Goal: Find specific page/section: Find specific page/section

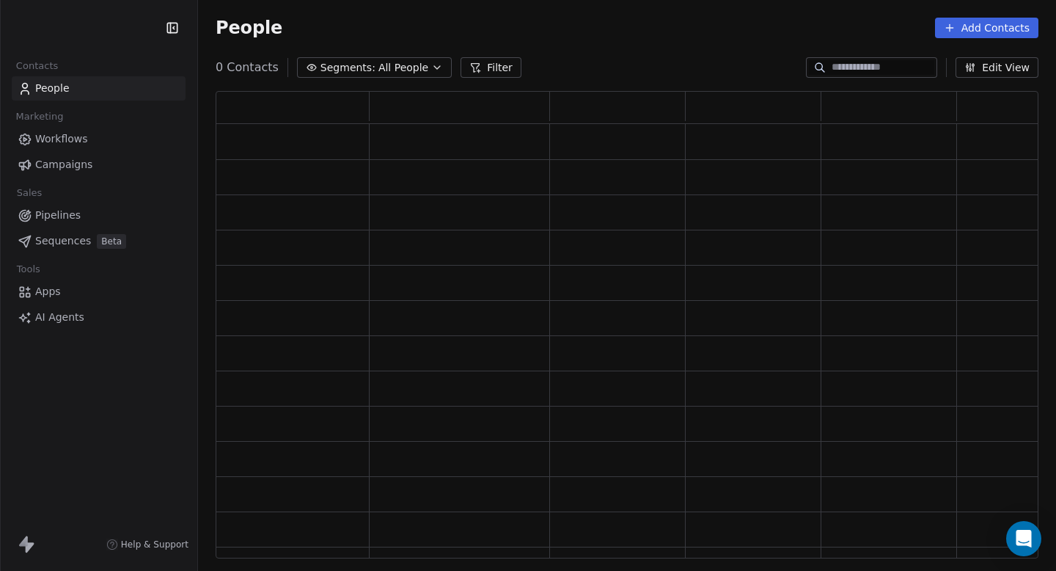
scroll to position [467, 823]
click at [97, 137] on link "Workflows" at bounding box center [99, 139] width 174 height 24
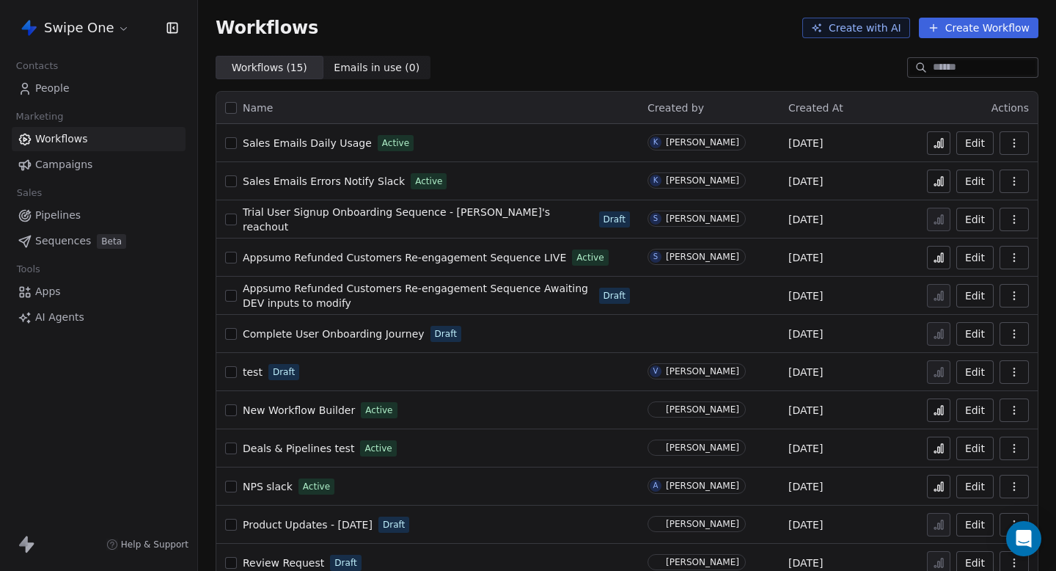
click at [114, 34] on html "Swipe One Contacts People Marketing Workflows Campaigns Sales Pipelines Sequenc…" at bounding box center [528, 285] width 1056 height 571
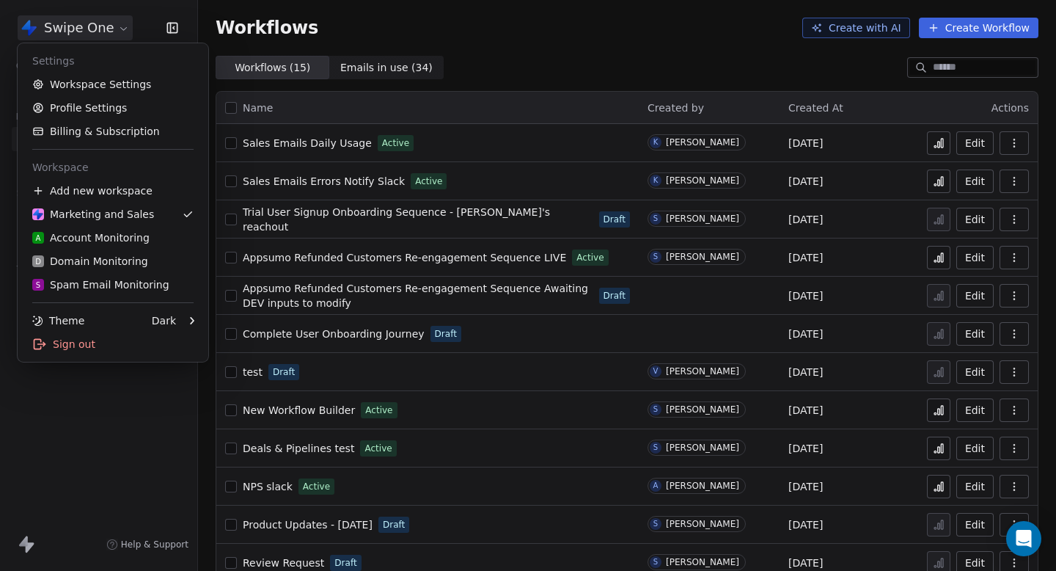
click at [114, 34] on html "Swipe One Contacts People Marketing Workflows Campaigns Sales Pipelines Sequenc…" at bounding box center [528, 285] width 1056 height 571
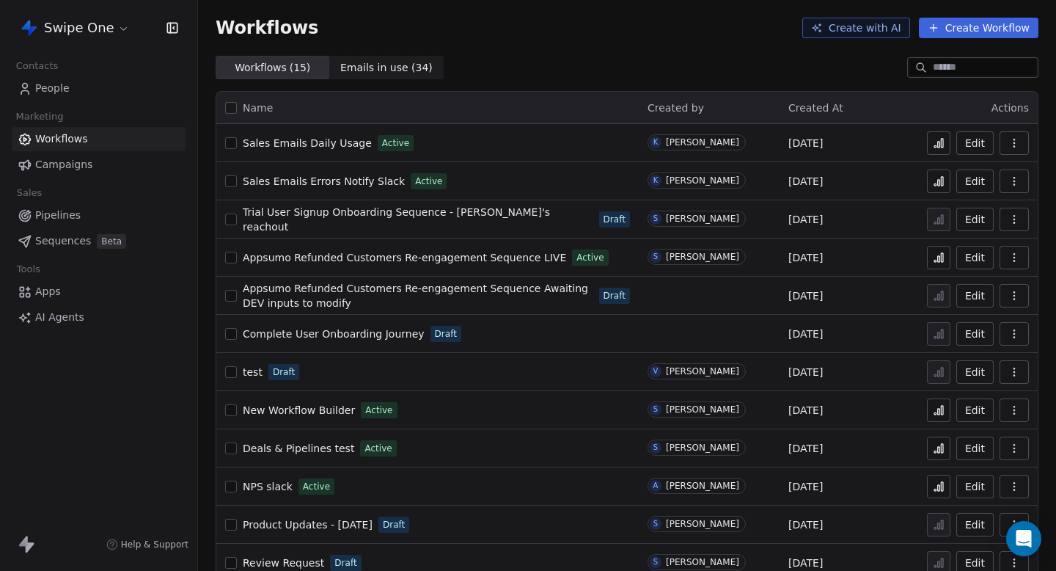
click at [946, 73] on input at bounding box center [984, 67] width 103 height 15
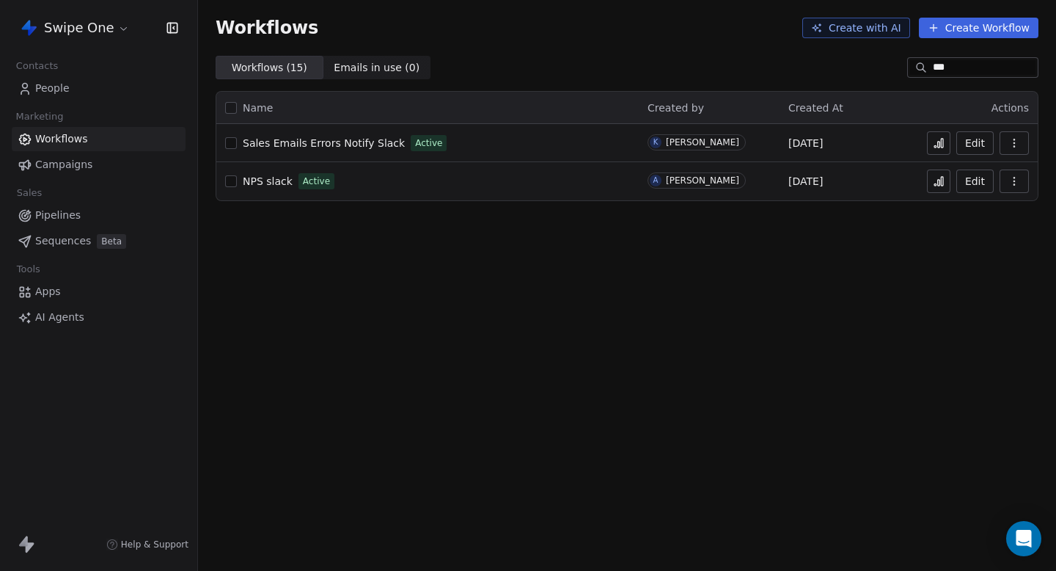
type input "***"
click at [377, 142] on span "Sales Emails Errors Notify Slack" at bounding box center [324, 143] width 162 height 12
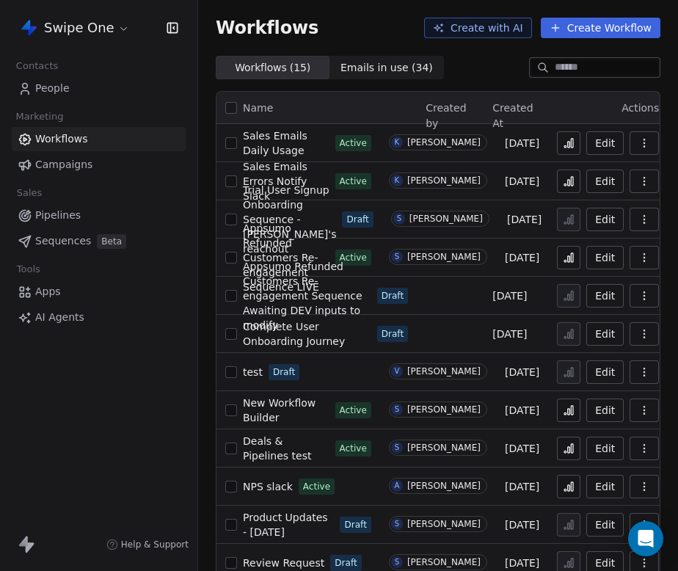
click at [558, 63] on input at bounding box center [605, 67] width 103 height 15
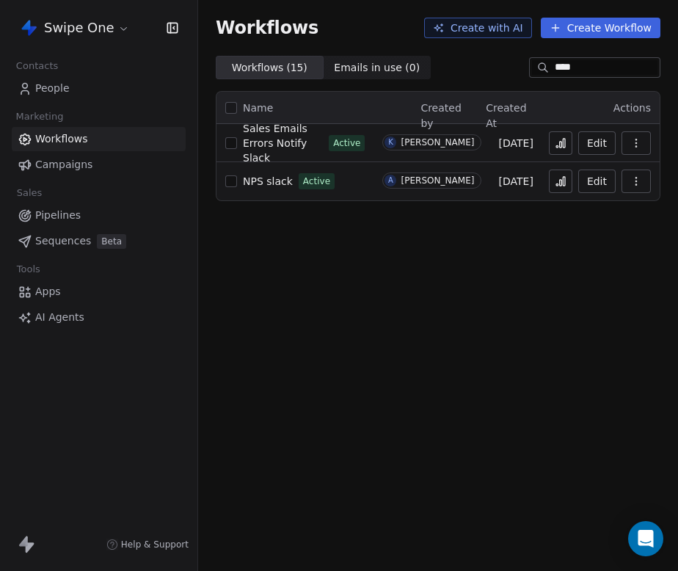
type input "****"
click at [266, 135] on span "Sales Emails Errors Notify Slack" at bounding box center [275, 142] width 65 height 41
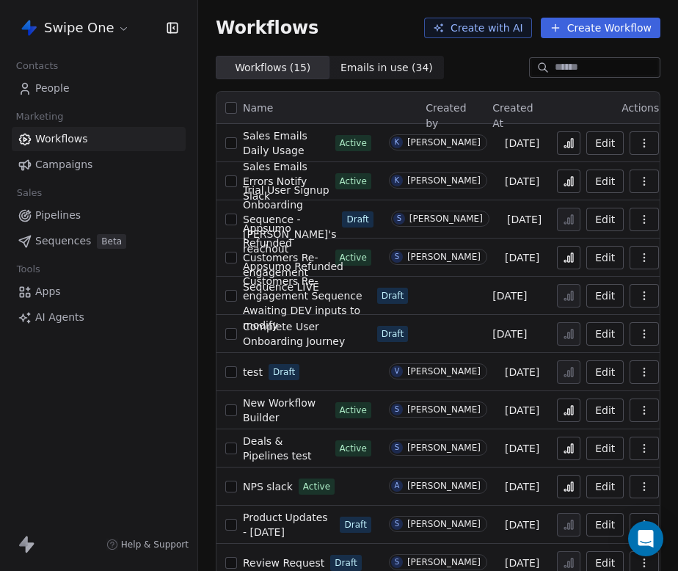
click at [70, 298] on link "Apps" at bounding box center [99, 291] width 174 height 24
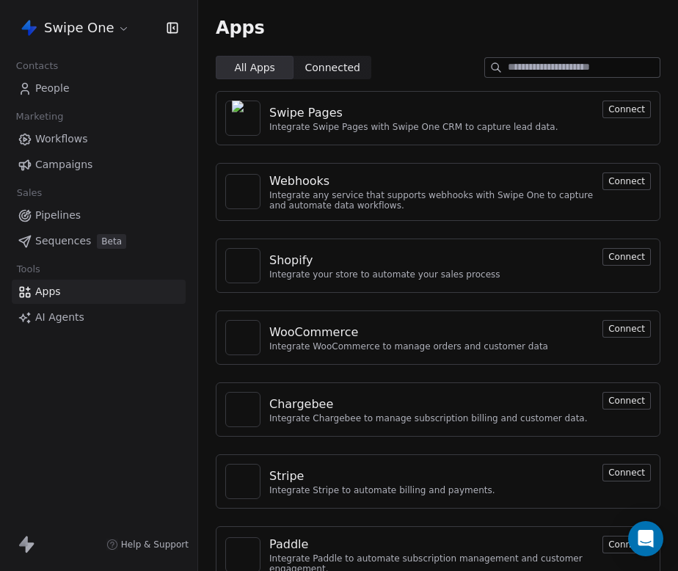
click at [132, 77] on link "People" at bounding box center [99, 88] width 174 height 24
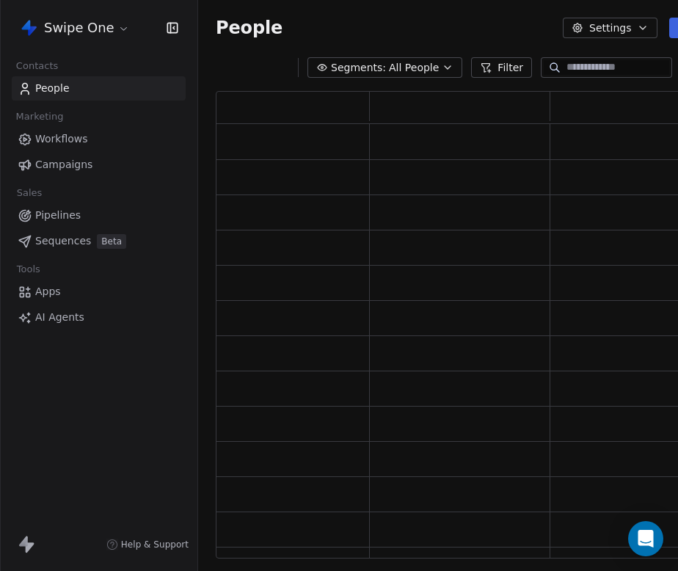
scroll to position [467, 560]
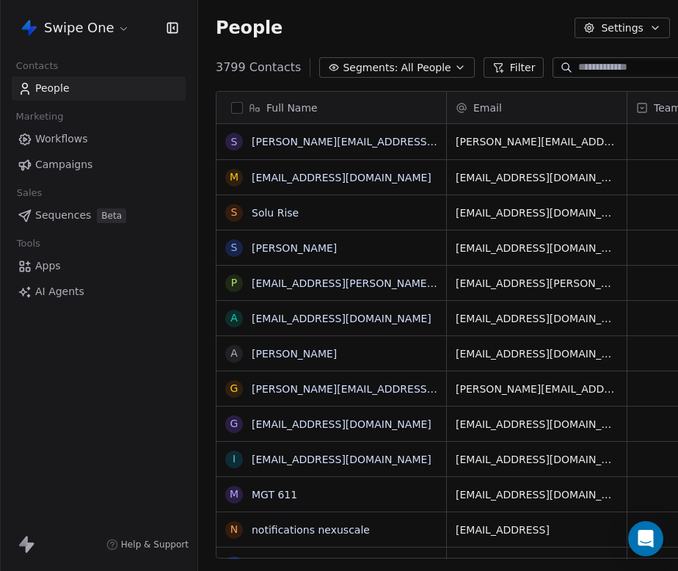
scroll to position [502, 603]
click at [114, 287] on link "Apps" at bounding box center [99, 291] width 174 height 24
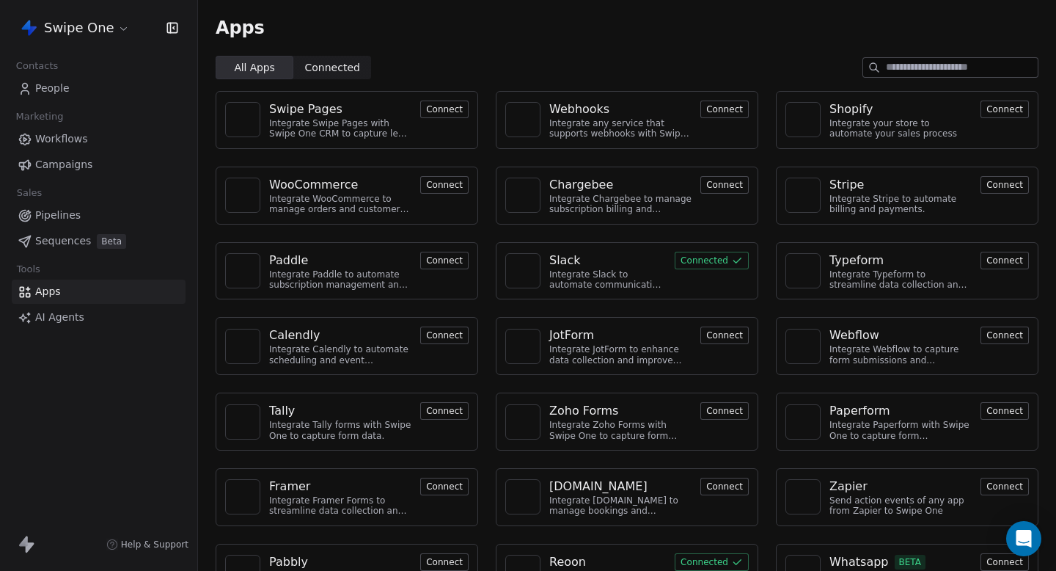
click at [103, 32] on html "Swipe One Contacts People Marketing Workflows Campaigns Sales Pipelines Sequenc…" at bounding box center [528, 285] width 1056 height 571
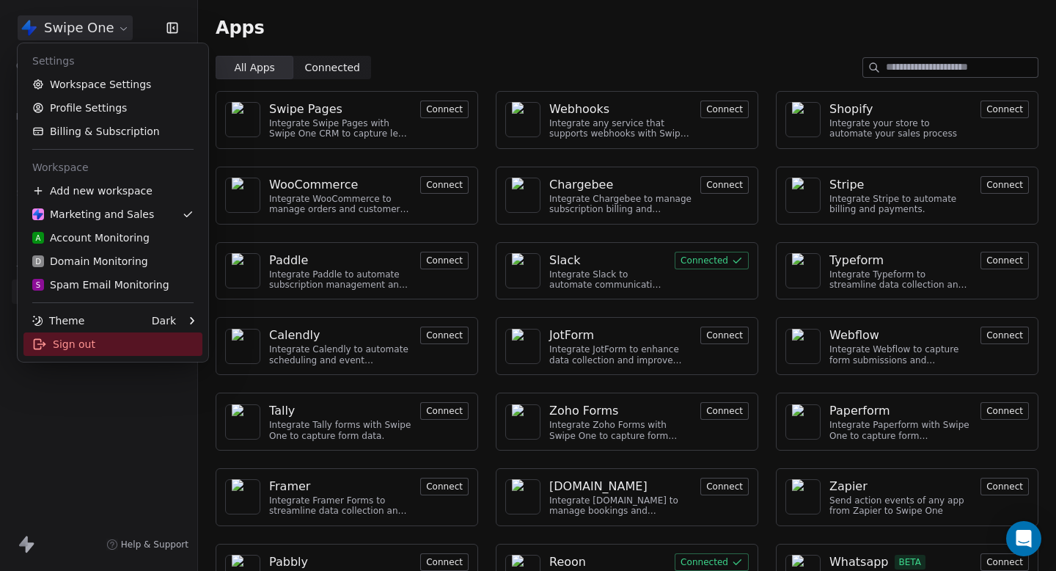
click at [90, 349] on div "Sign out" at bounding box center [112, 343] width 179 height 23
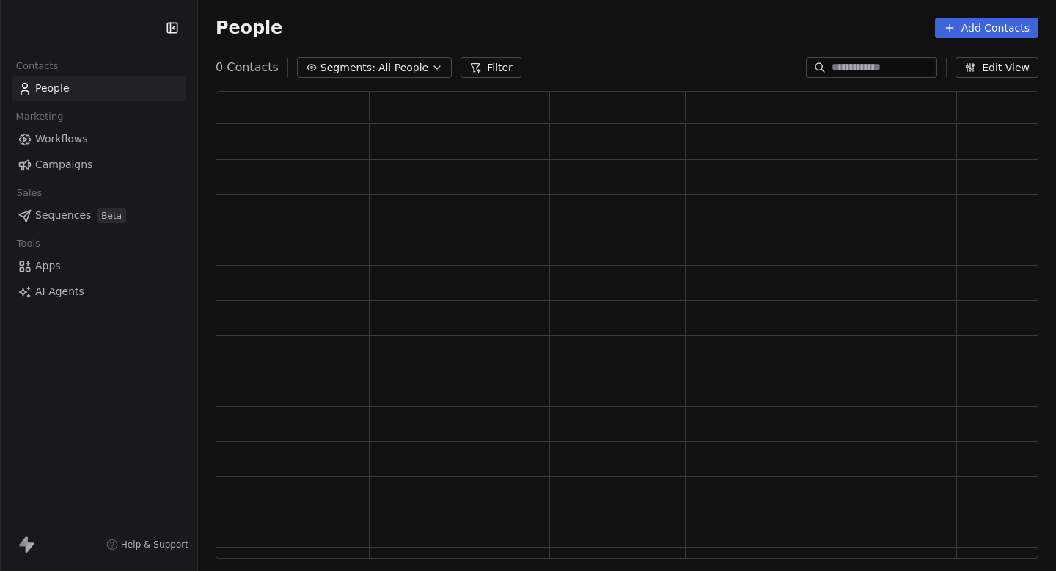
scroll to position [467, 823]
